Goal: Information Seeking & Learning: Learn about a topic

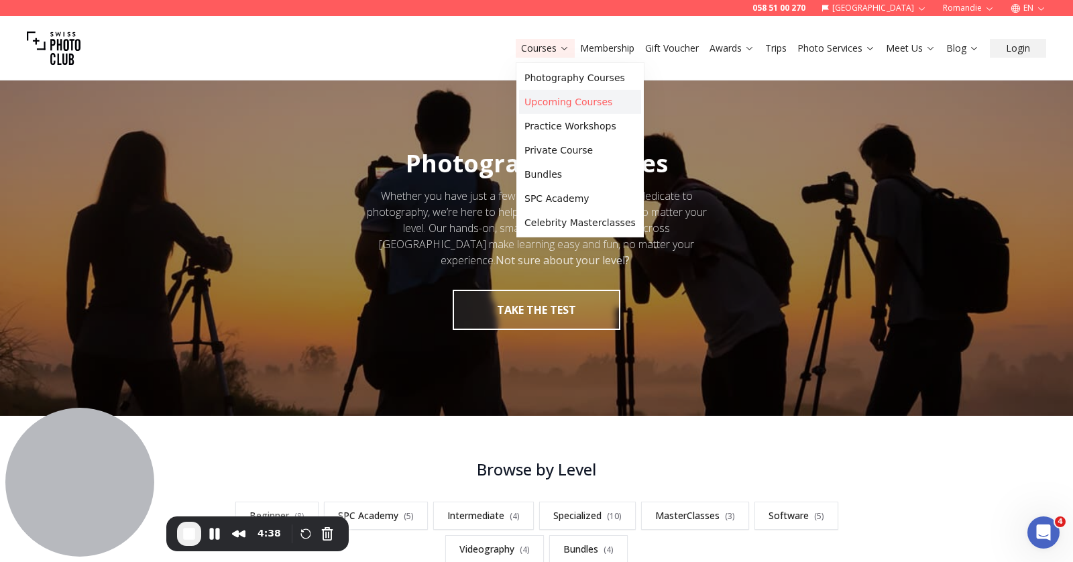
click at [545, 109] on link "Upcoming Courses" at bounding box center [580, 102] width 122 height 24
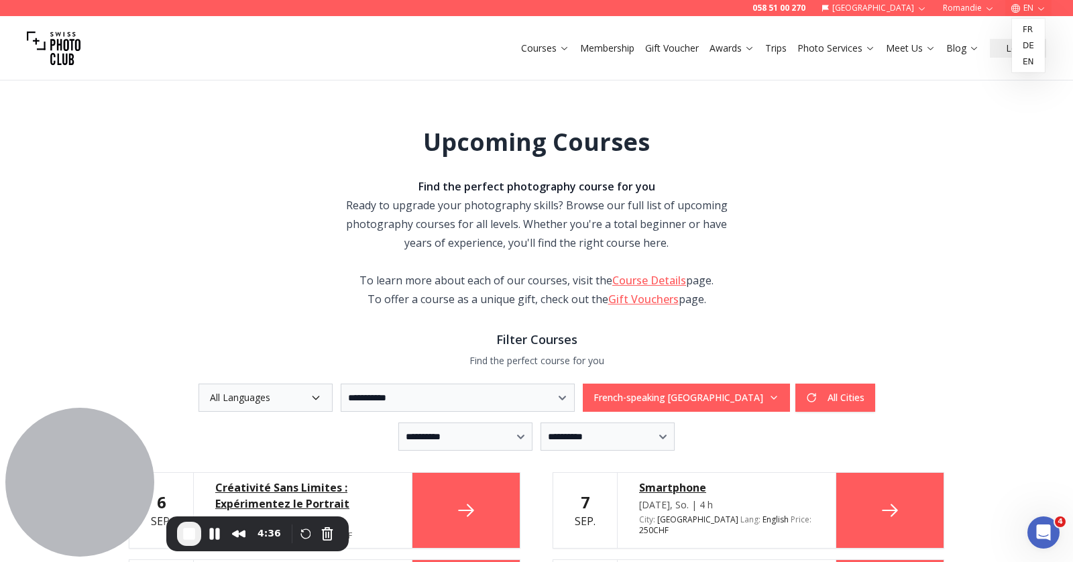
click at [1020, 11] on icon "button" at bounding box center [1016, 8] width 10 height 10
click at [1026, 34] on link "fr" at bounding box center [1028, 29] width 27 height 16
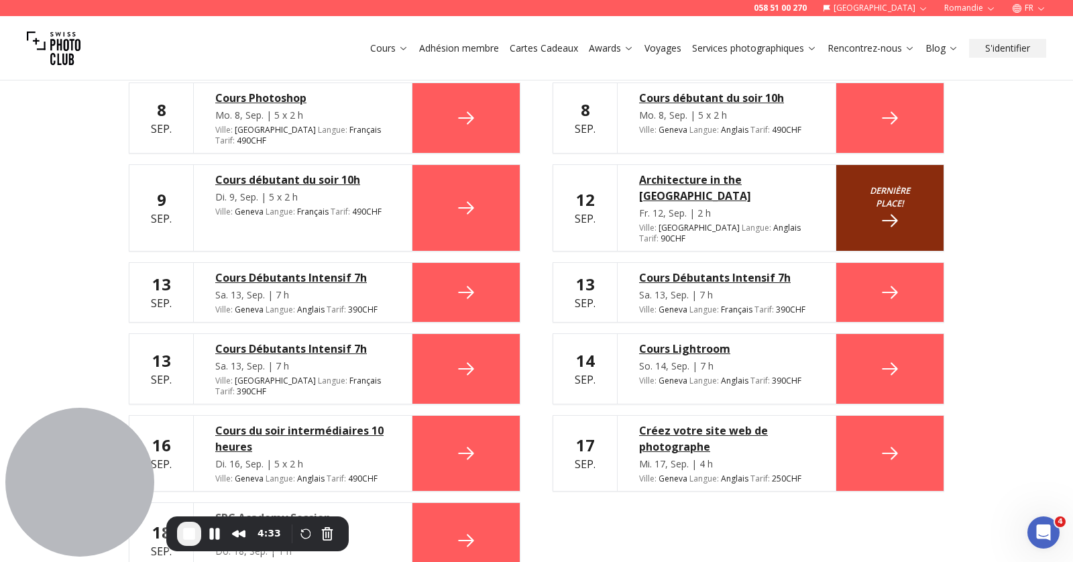
scroll to position [679, 0]
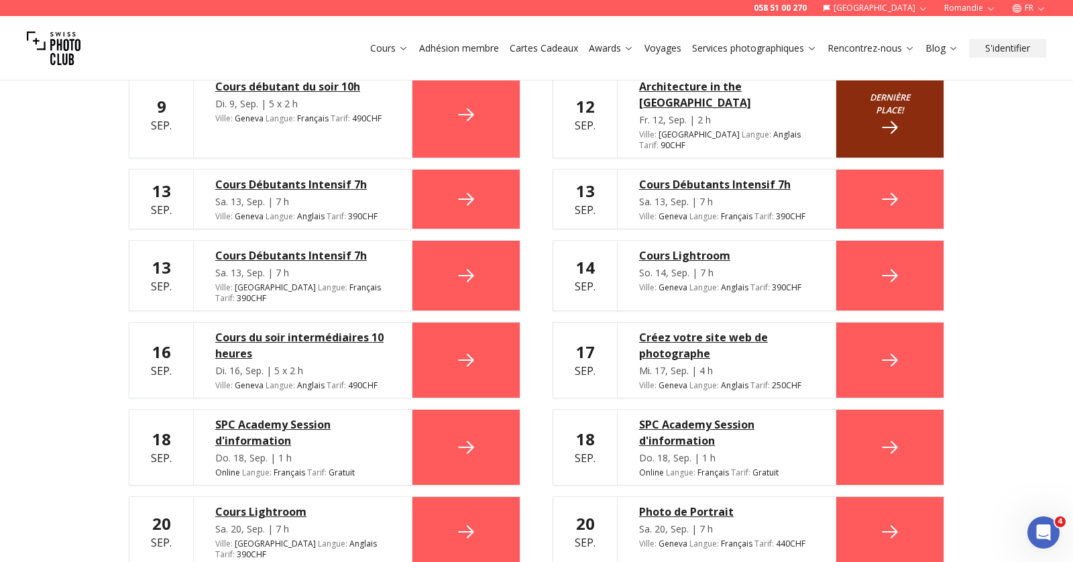
click at [1033, 11] on button "FR" at bounding box center [1029, 8] width 45 height 16
click at [1029, 57] on link "en" at bounding box center [1028, 62] width 27 height 16
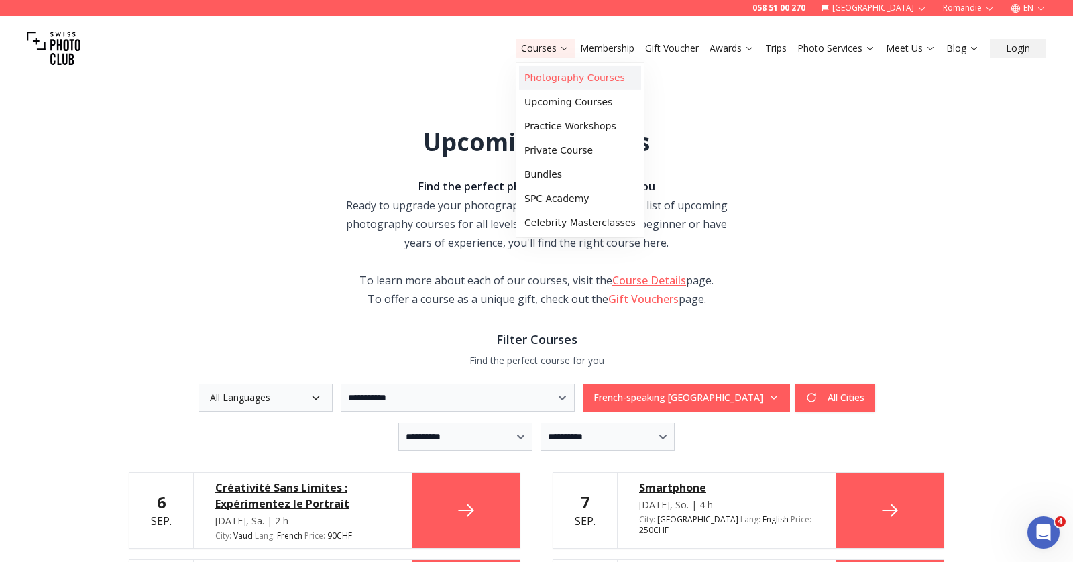
click at [538, 77] on link "Photography Courses" at bounding box center [580, 78] width 122 height 24
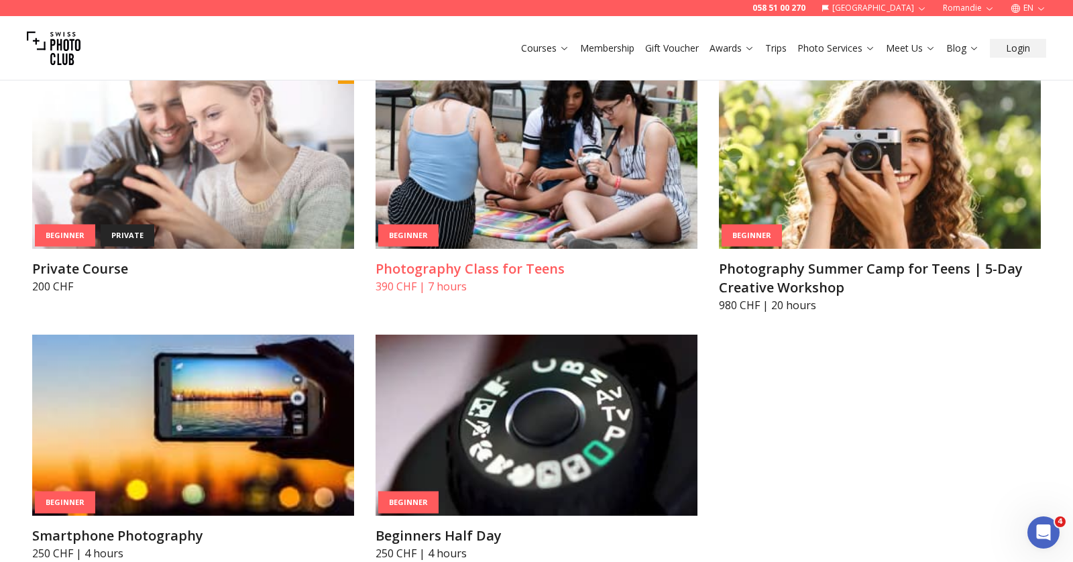
scroll to position [936, 0]
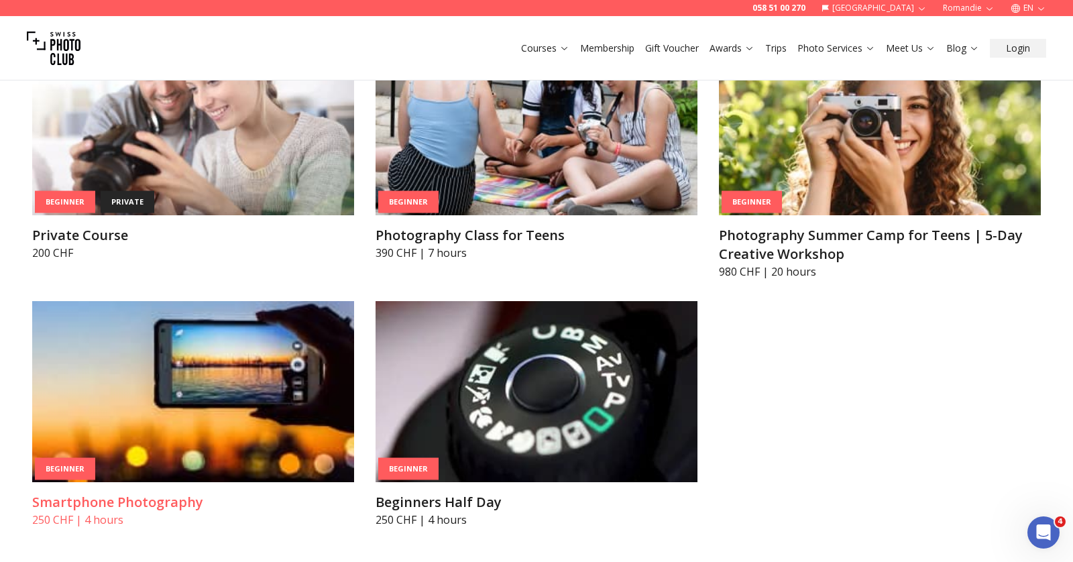
click at [253, 355] on img at bounding box center [193, 391] width 322 height 181
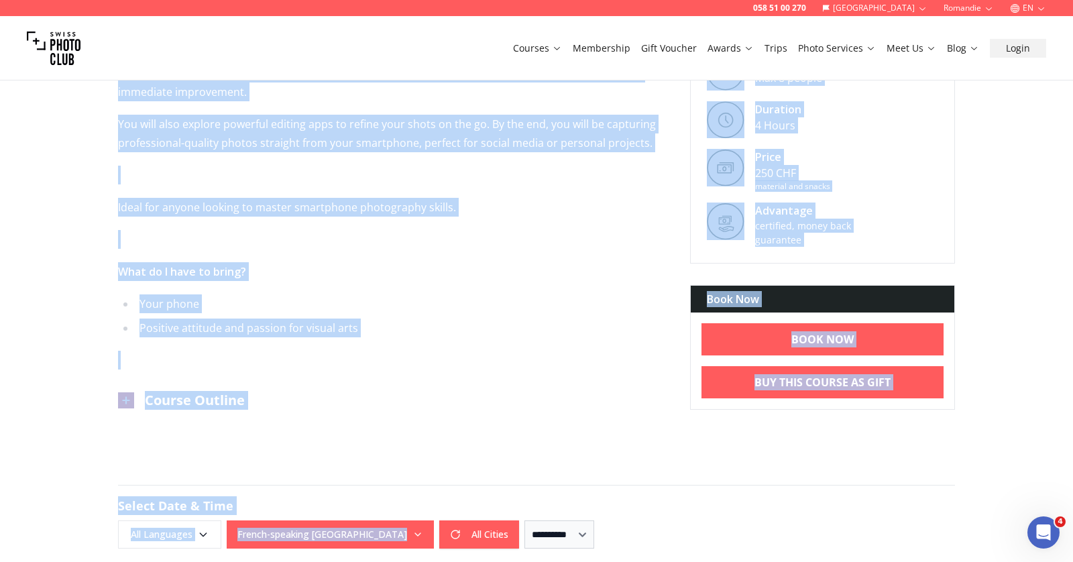
scroll to position [496, 0]
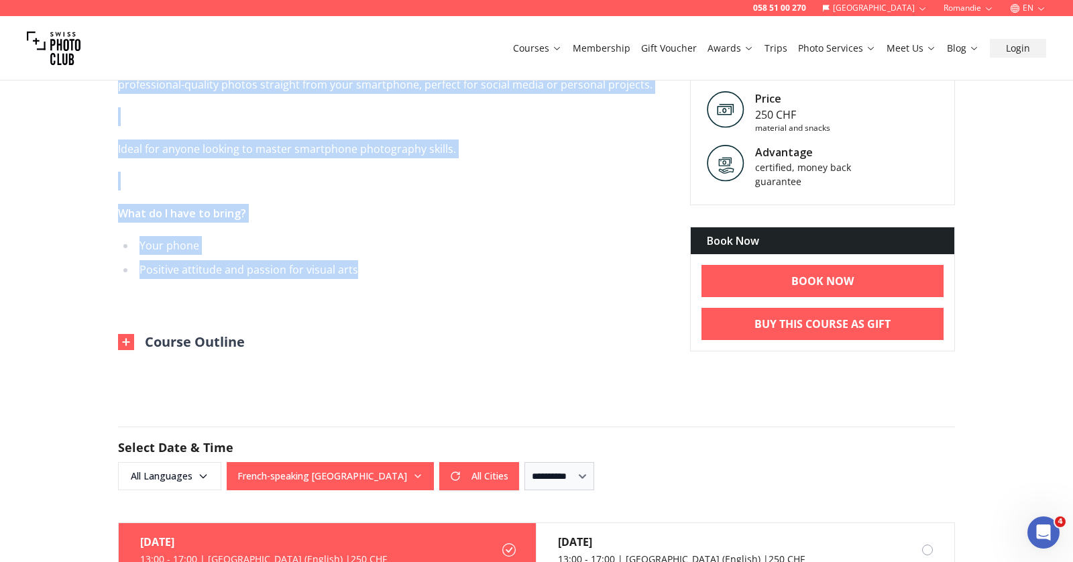
drag, startPoint x: 120, startPoint y: 142, endPoint x: 388, endPoint y: 270, distance: 296.7
click at [388, 270] on div "Smartphone Photography Course Info Unlock the potential of your mobile camera w…" at bounding box center [393, 89] width 551 height 523
click at [388, 270] on li "Positive attitude and passion for visual arts" at bounding box center [401, 269] width 533 height 19
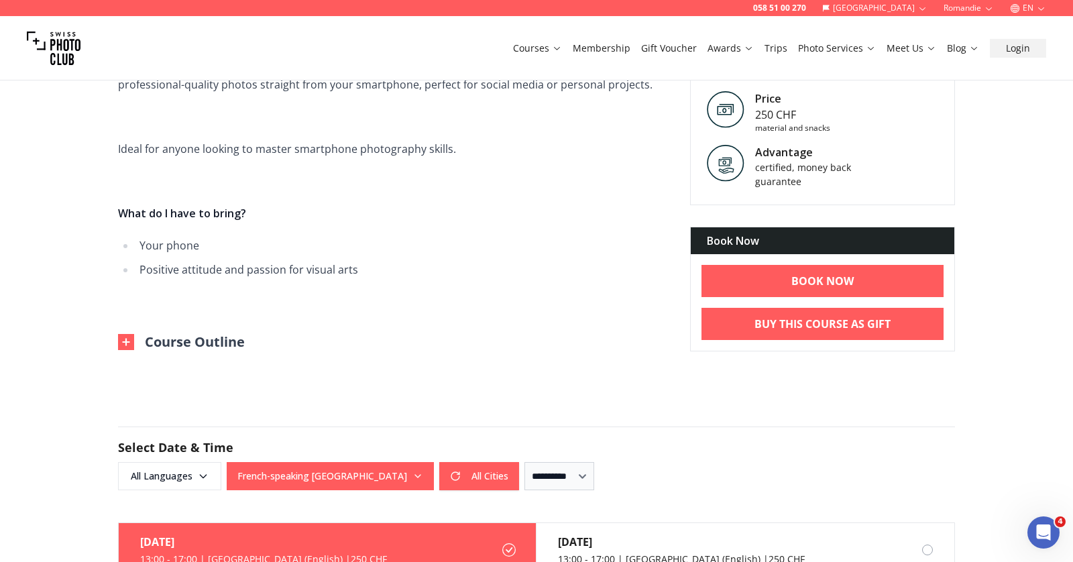
scroll to position [282, 0]
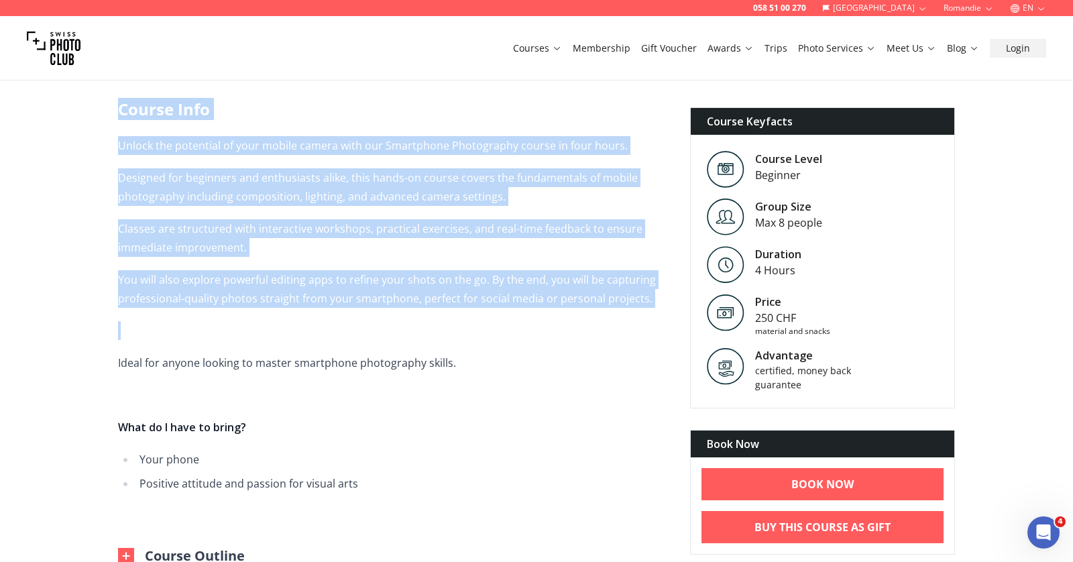
drag, startPoint x: 121, startPoint y: 114, endPoint x: 453, endPoint y: 313, distance: 386.8
click at [453, 313] on div "Smartphone Photography Course Info Unlock the potential of your mobile camera w…" at bounding box center [393, 303] width 551 height 523
copy div "Course Info Unlock the potential of your mobile camera with our Smartphone Phot…"
click at [398, 218] on span "Unlock the potential of your mobile camera with our Smartphone Photography cour…" at bounding box center [393, 330] width 551 height 389
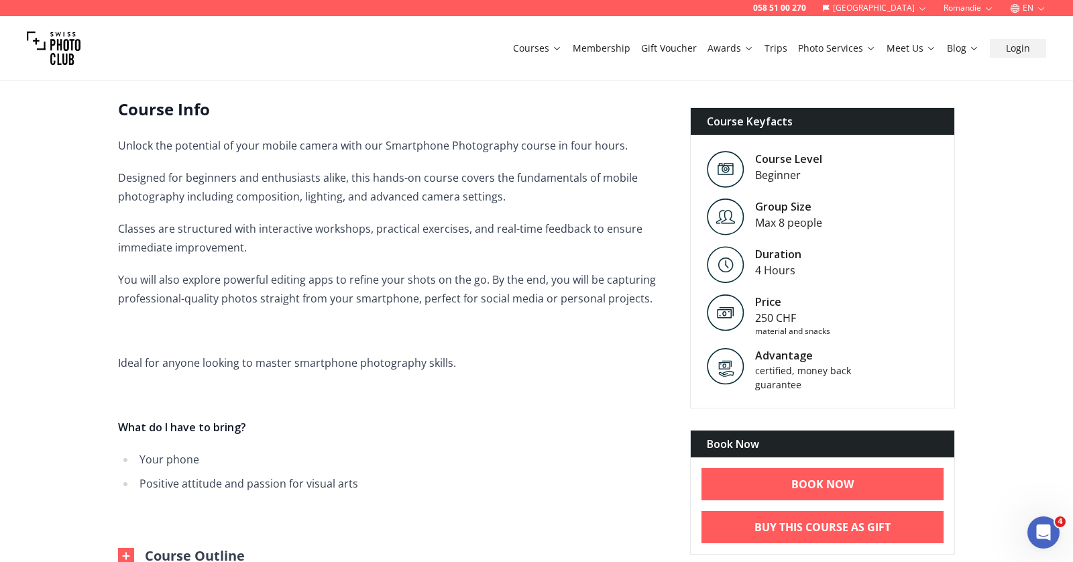
drag, startPoint x: 119, startPoint y: 146, endPoint x: 667, endPoint y: 306, distance: 570.4
click at [667, 306] on span "Unlock the potential of your mobile camera with our Smartphone Photography cour…" at bounding box center [393, 330] width 551 height 389
copy span "Unlock the potential of your mobile camera with our Smartphone Photography cour…"
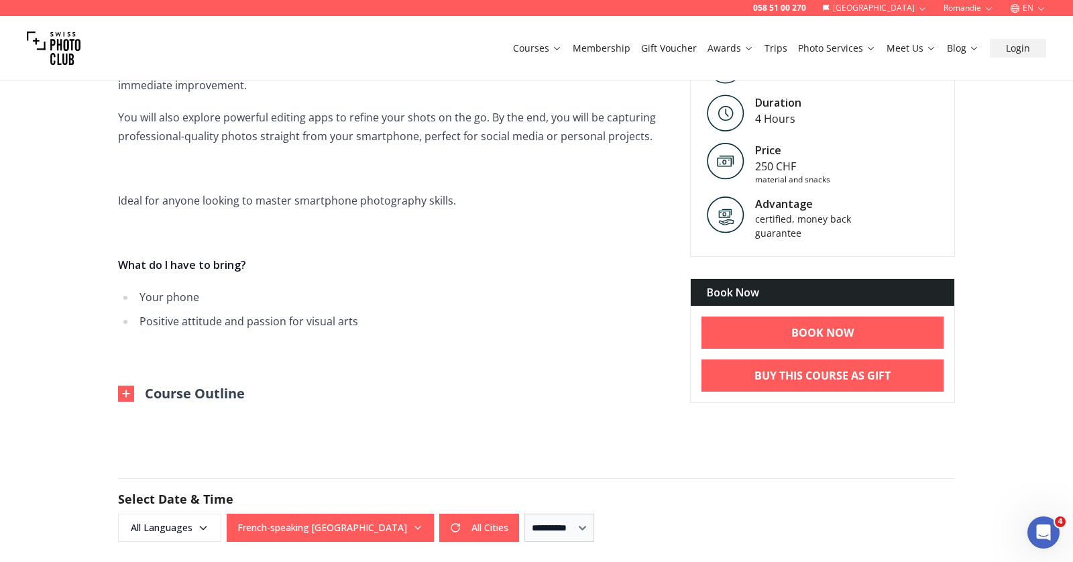
scroll to position [460, 0]
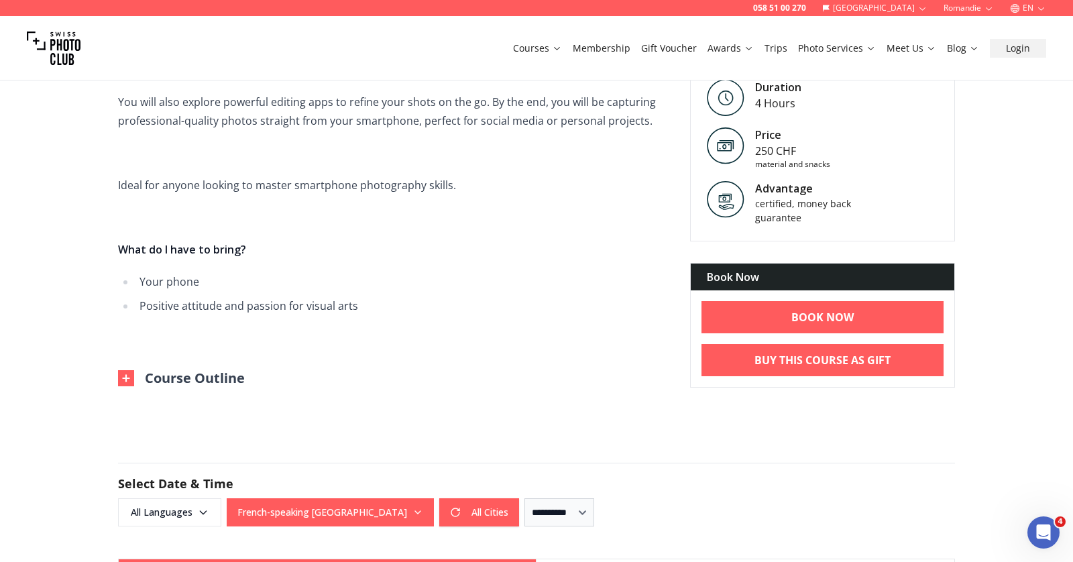
click at [130, 382] on img at bounding box center [126, 378] width 16 height 16
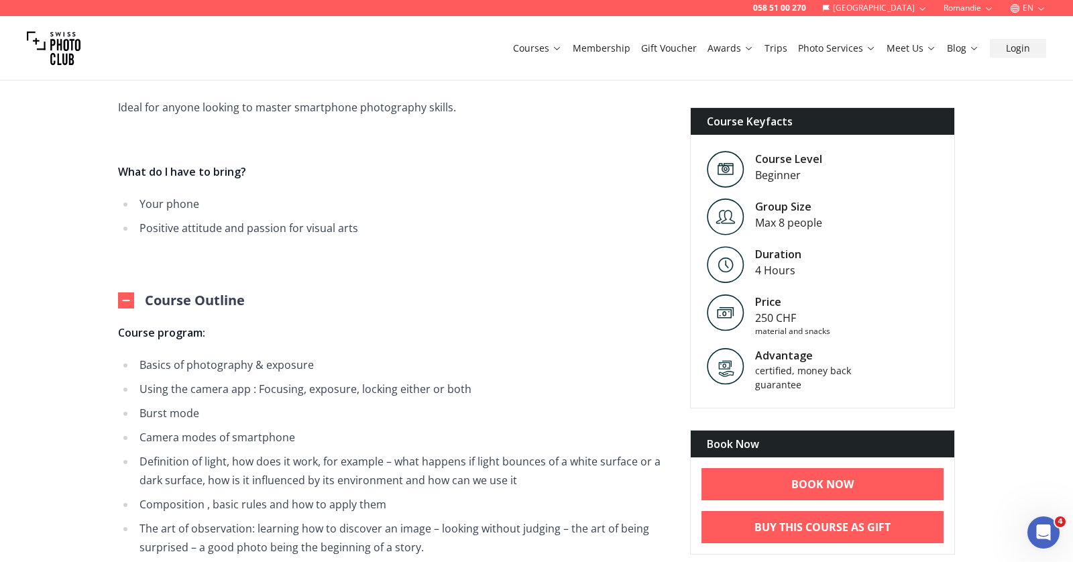
scroll to position [688, 0]
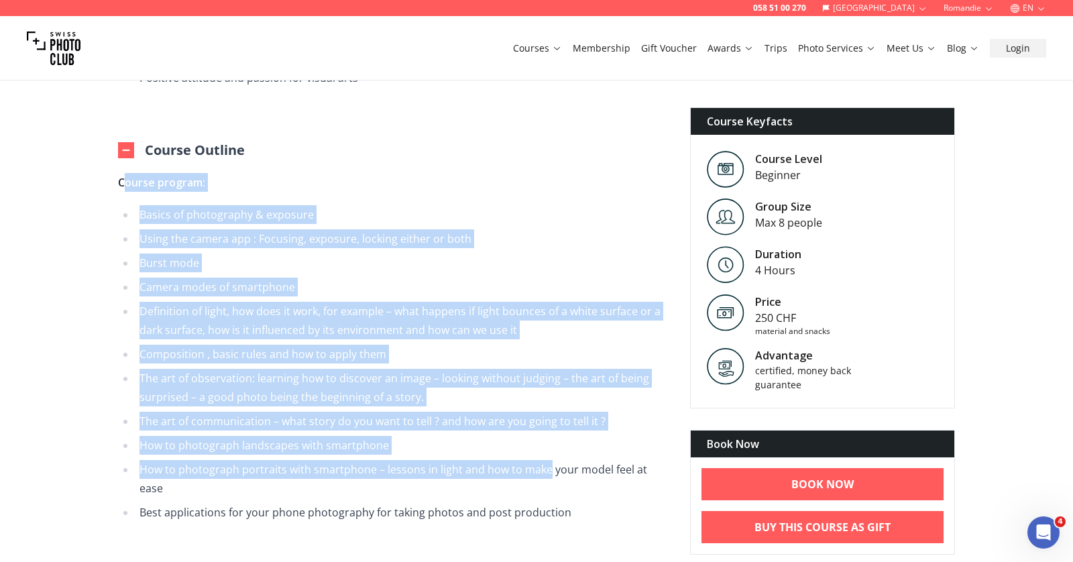
drag, startPoint x: 121, startPoint y: 184, endPoint x: 543, endPoint y: 474, distance: 512.1
click at [543, 473] on span "Course program: Basics of photography & exposure Using the camera app : Focusin…" at bounding box center [393, 411] width 551 height 477
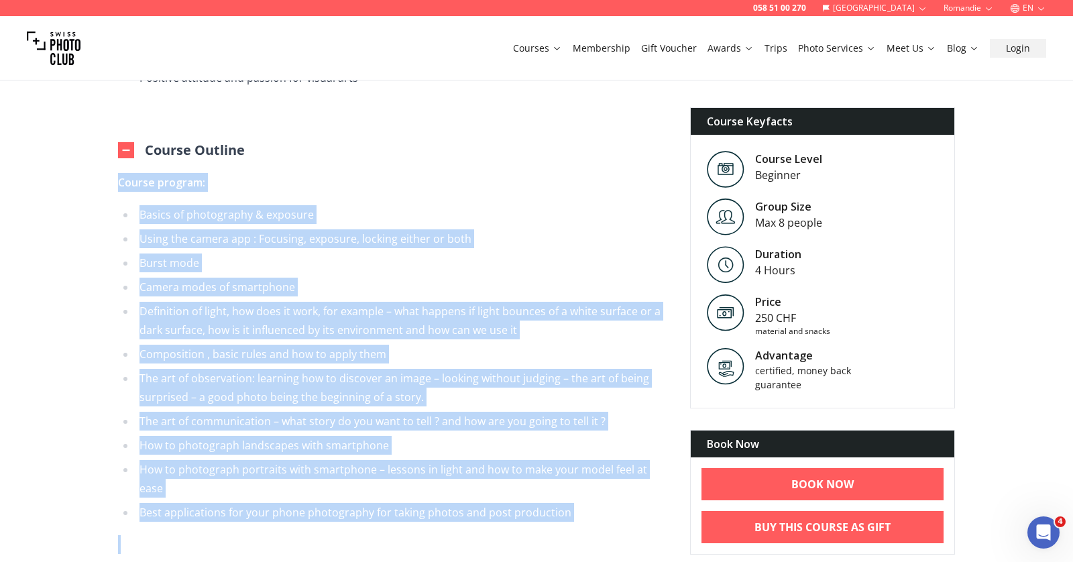
drag, startPoint x: 120, startPoint y: 182, endPoint x: 615, endPoint y: 531, distance: 605.8
click at [615, 531] on span "Course program: Basics of photography & exposure Using the camera app : Focusin…" at bounding box center [393, 411] width 551 height 477
copy span "Course program: Basics of photography & exposure Using the camera app : Focusin…"
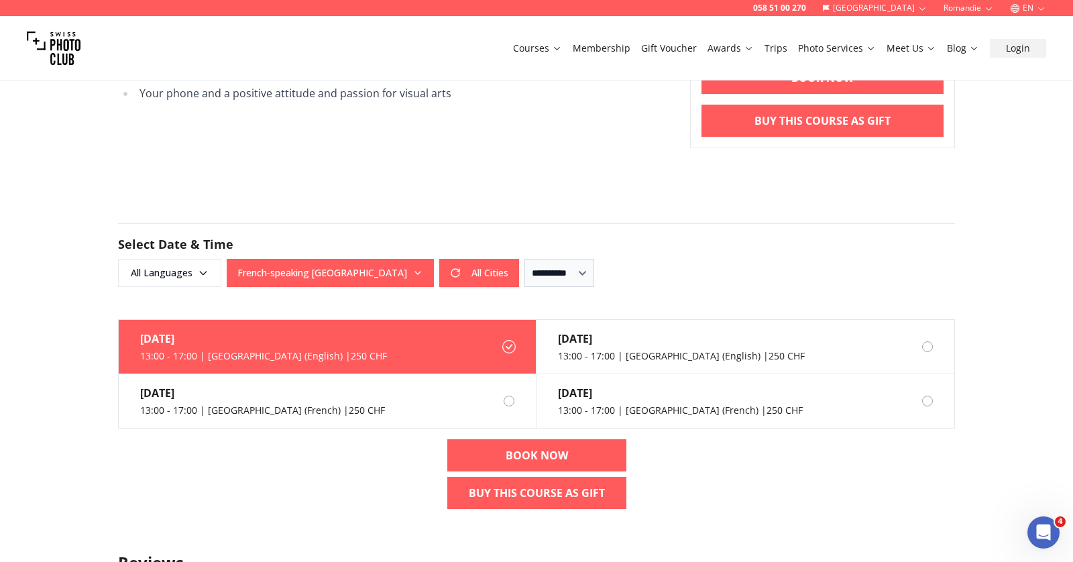
scroll to position [1216, 0]
